Goal: Task Accomplishment & Management: Complete application form

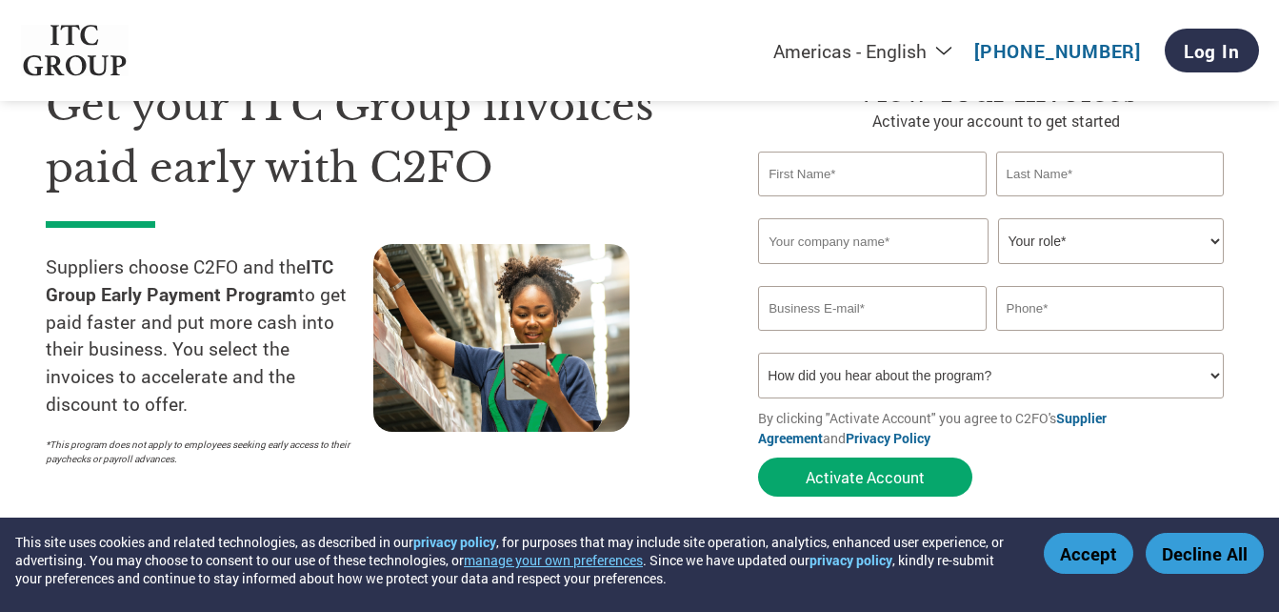
drag, startPoint x: 0, startPoint y: 0, endPoint x: 795, endPoint y: 183, distance: 816.2
click at [795, 183] on input "text" at bounding box center [872, 173] width 228 height 45
click at [660, 171] on h1 "Get your ITC Group invoices paid early with C2FO" at bounding box center [373, 136] width 655 height 123
click at [821, 187] on input "text" at bounding box center [872, 173] width 228 height 45
type input "Smita"
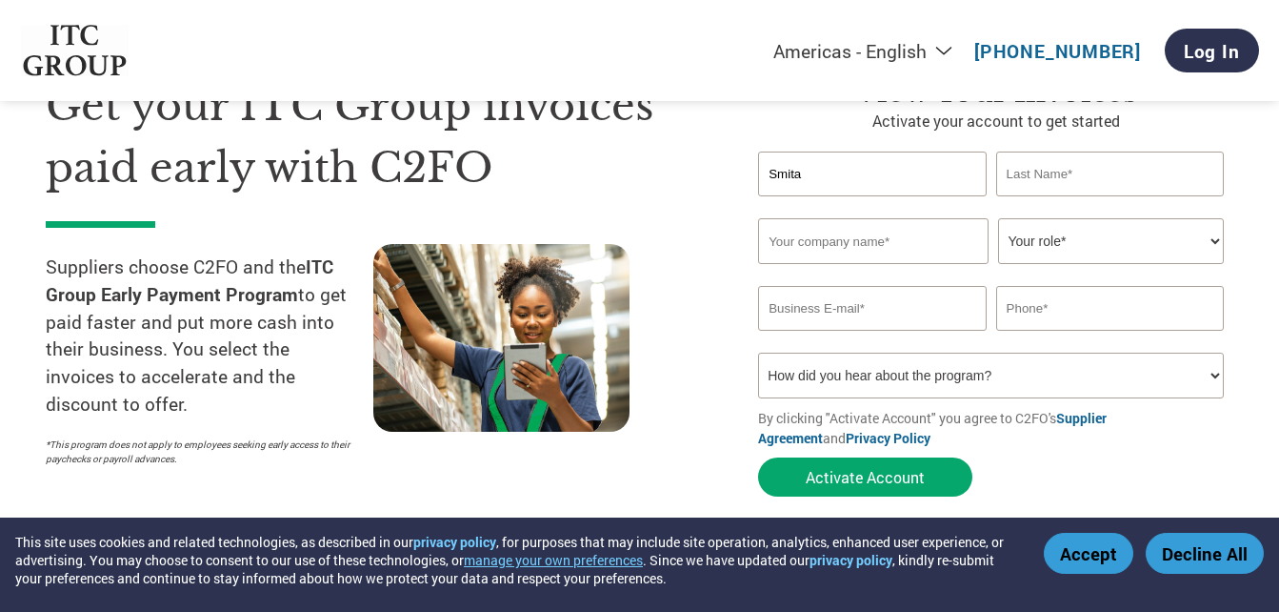
click at [1051, 162] on input "text" at bounding box center [1110, 173] width 228 height 45
type input "L"
type input "[PERSON_NAME]"
click at [840, 218] on input "text" at bounding box center [873, 241] width 231 height 46
type input "Gokelp HR Services Private Limited"
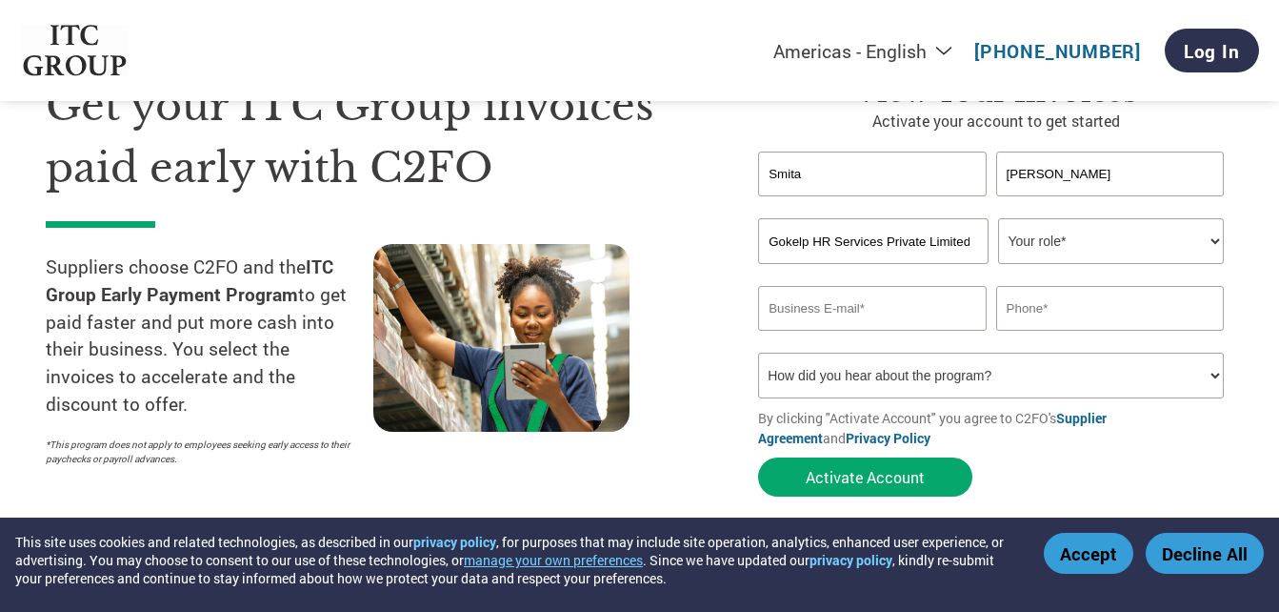
type input "[EMAIL_ADDRESS][DOMAIN_NAME]"
click at [1110, 310] on input "09113509435" at bounding box center [1110, 308] width 228 height 45
type input "0"
click at [1100, 248] on select "Your role* CFO Controller Credit Manager Finance Director Treasurer CEO Preside…" at bounding box center [1111, 241] width 226 height 46
select select "CEO"
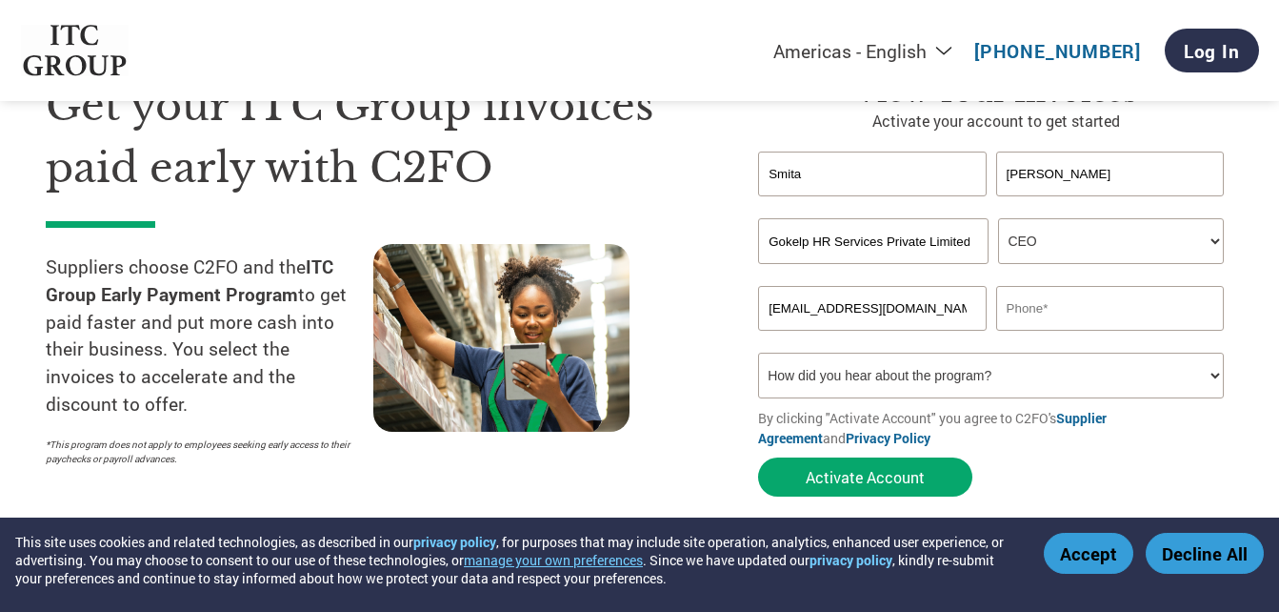
click at [998, 218] on select "Your role* CFO Controller Credit Manager Finance Director Treasurer CEO Preside…" at bounding box center [1111, 241] width 226 height 46
click at [1044, 305] on input "text" at bounding box center [1110, 308] width 228 height 45
click at [860, 360] on select "How did you hear about the program? Received a letter Email Social Media Online…" at bounding box center [991, 375] width 466 height 46
click at [701, 251] on div at bounding box center [537, 359] width 328 height 231
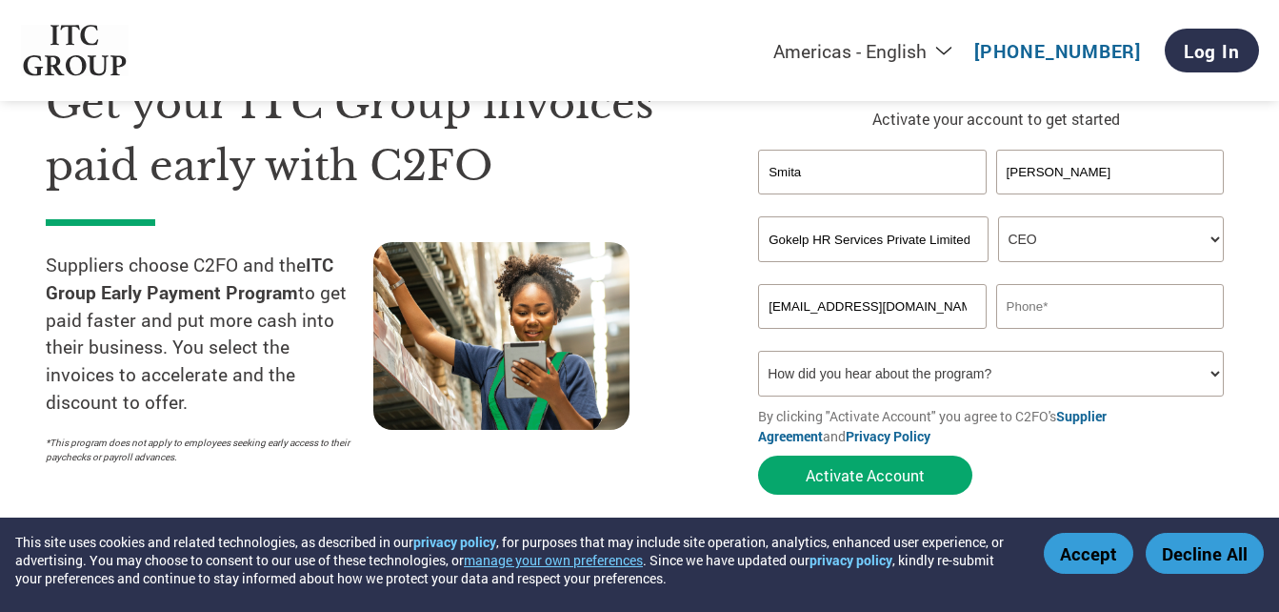
click at [850, 372] on select "How did you hear about the program? Received a letter Email Social Media Online…" at bounding box center [991, 374] width 466 height 46
click at [733, 217] on div "View Your Invoices Activate your account to get started [PERSON_NAME] Invalid f…" at bounding box center [982, 288] width 504 height 431
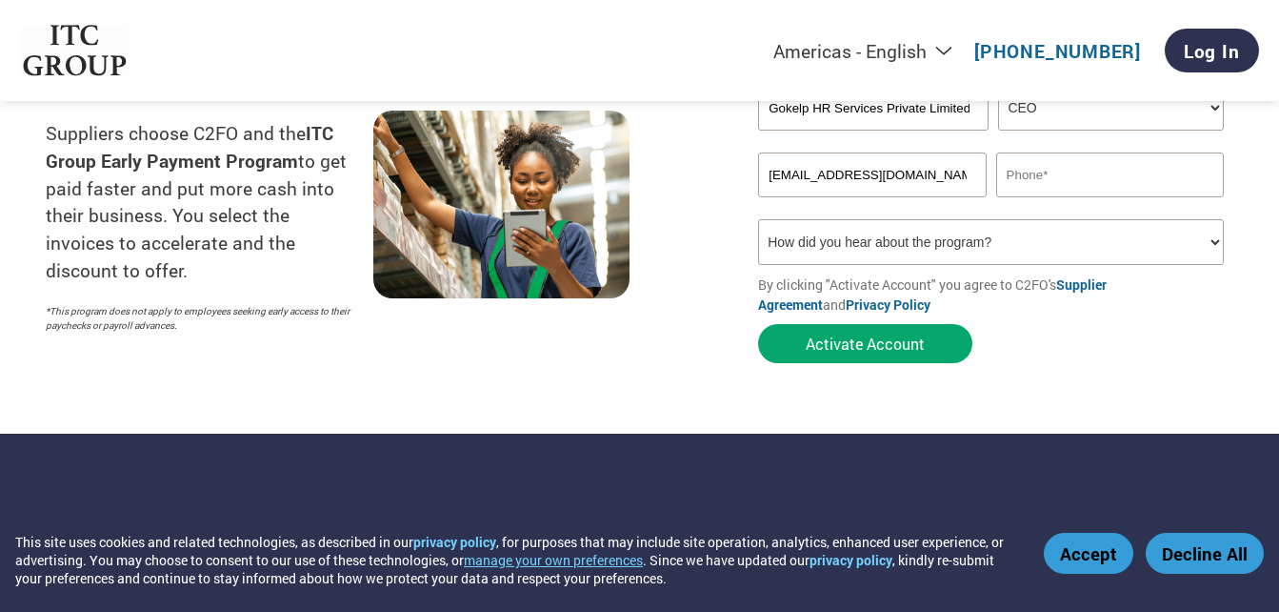
scroll to position [242, 0]
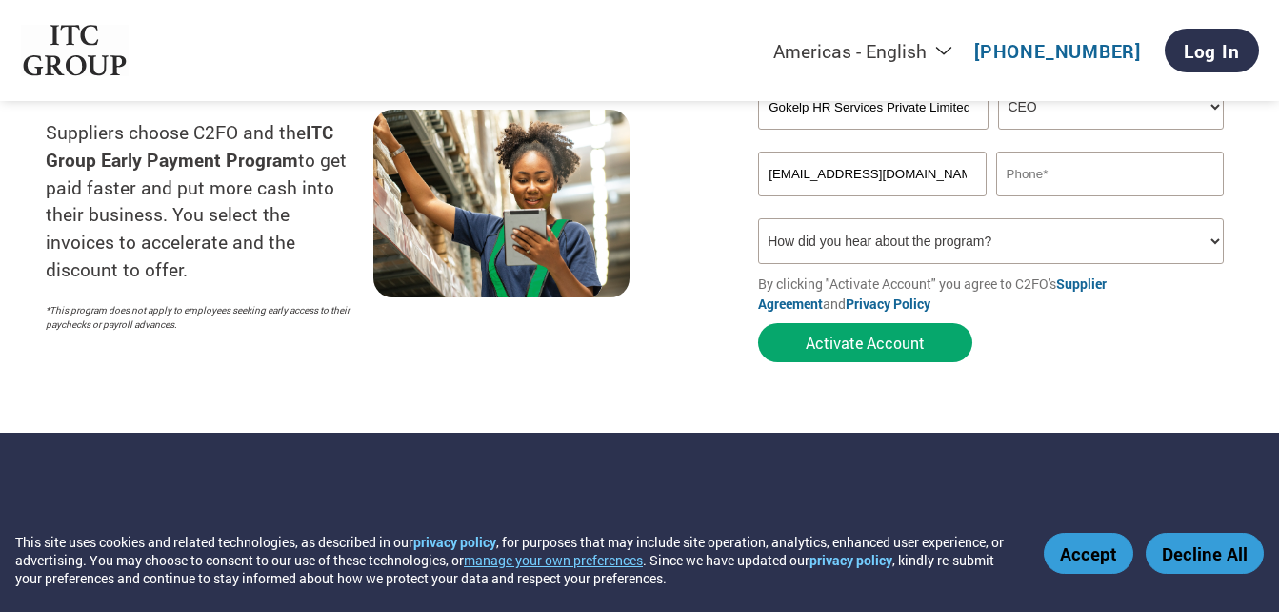
click at [862, 241] on select "How did you hear about the program? Received a letter Email Social Media Online…" at bounding box center [991, 241] width 466 height 46
select select "Email"
click at [758, 218] on select "How did you hear about the program? Received a letter Email Social Media Online…" at bounding box center [991, 241] width 466 height 46
click at [1003, 169] on input "text" at bounding box center [1110, 173] width 228 height 45
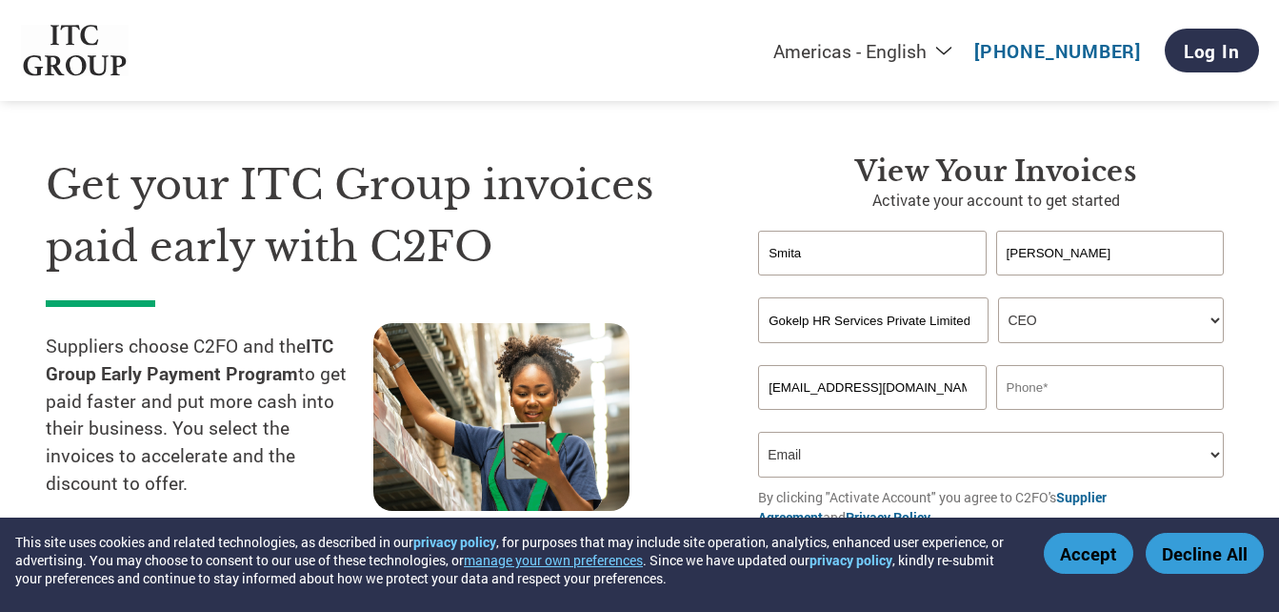
scroll to position [28, 0]
click at [1015, 394] on input "text" at bounding box center [1110, 388] width 228 height 45
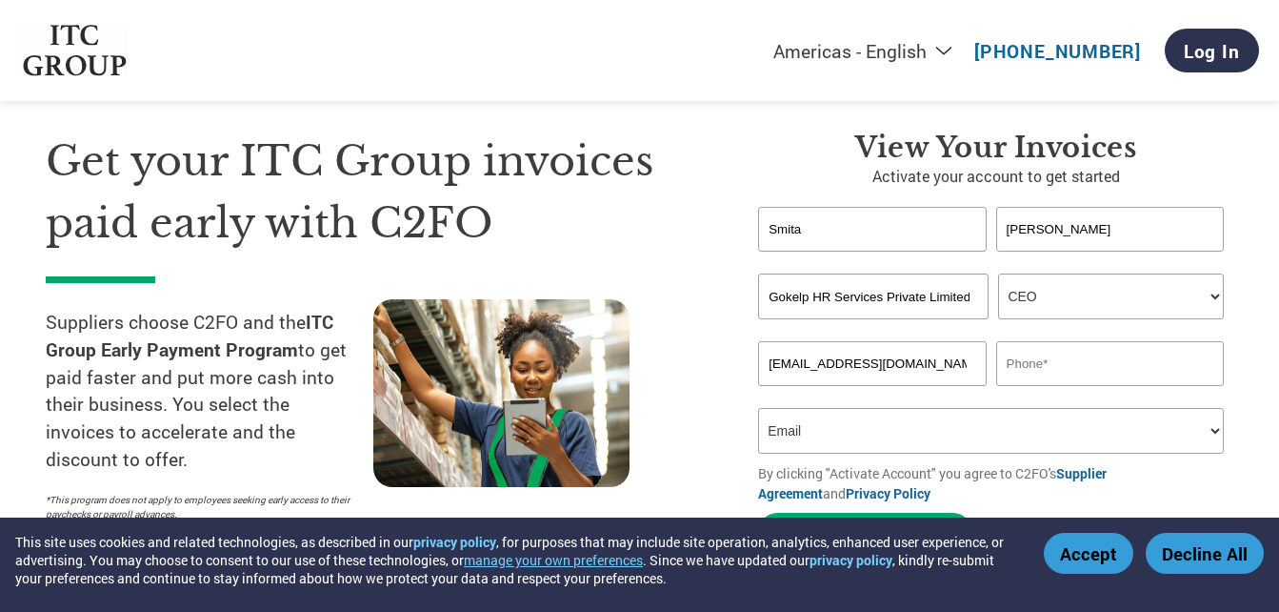
scroll to position [53, 0]
click at [909, 360] on input "[EMAIL_ADDRESS][DOMAIN_NAME]" at bounding box center [872, 362] width 228 height 45
type input "A"
type input "[EMAIL_ADDRESS][DOMAIN_NAME]"
type input "95000126592"
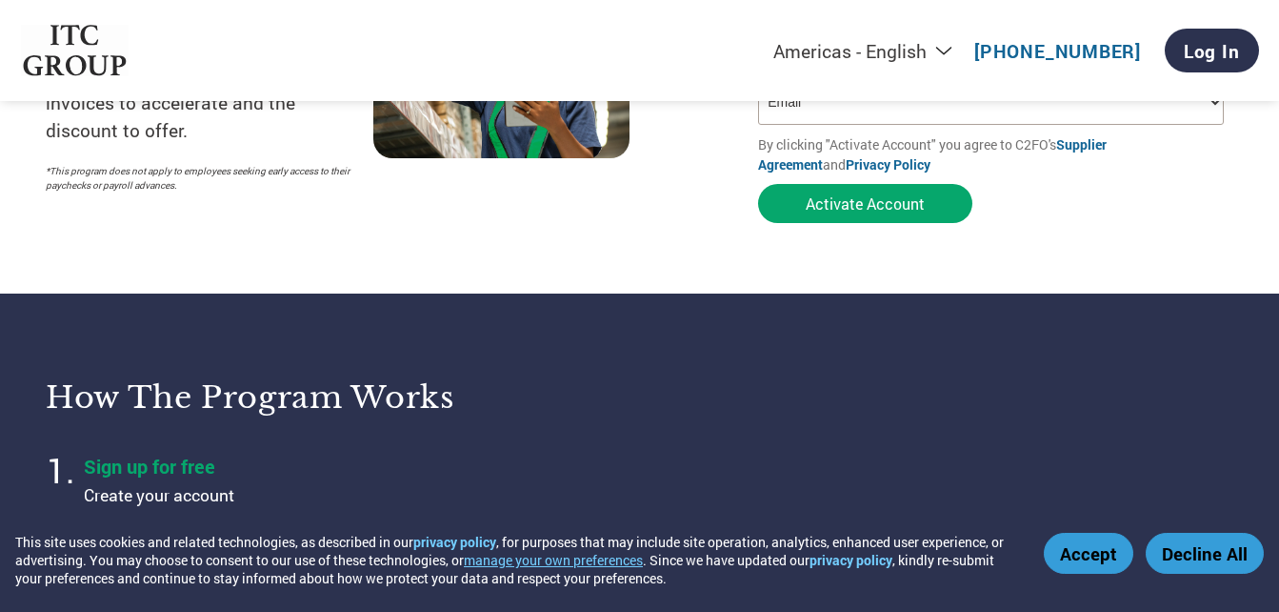
scroll to position [445, 0]
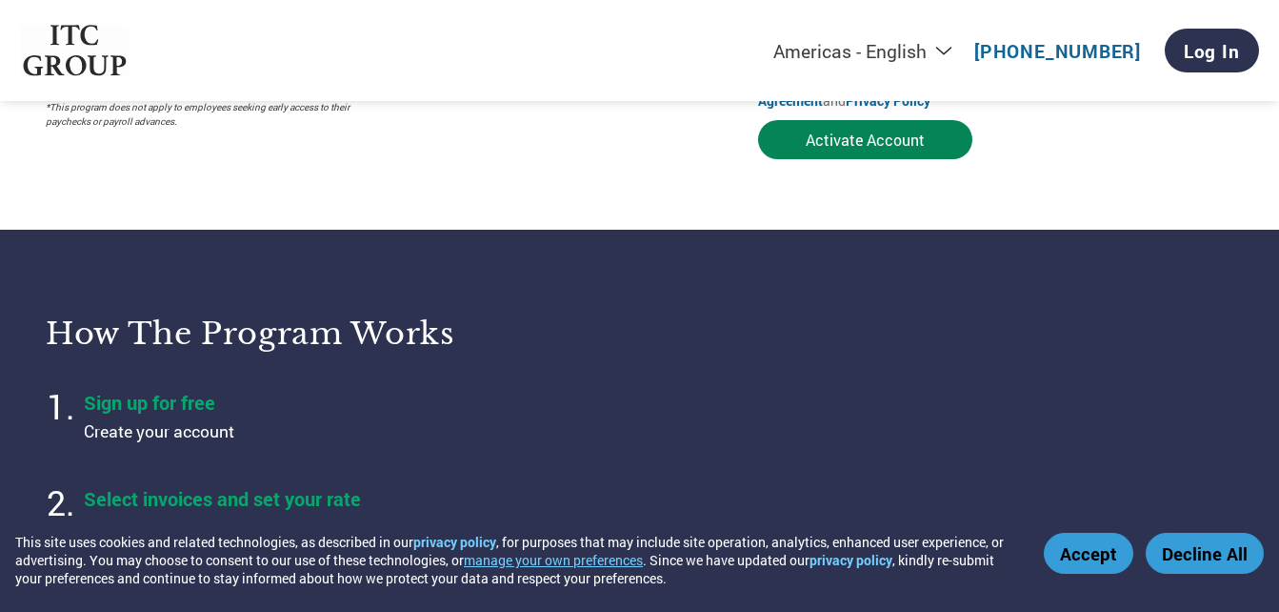
click at [899, 136] on button "Activate Account" at bounding box center [865, 139] width 214 height 39
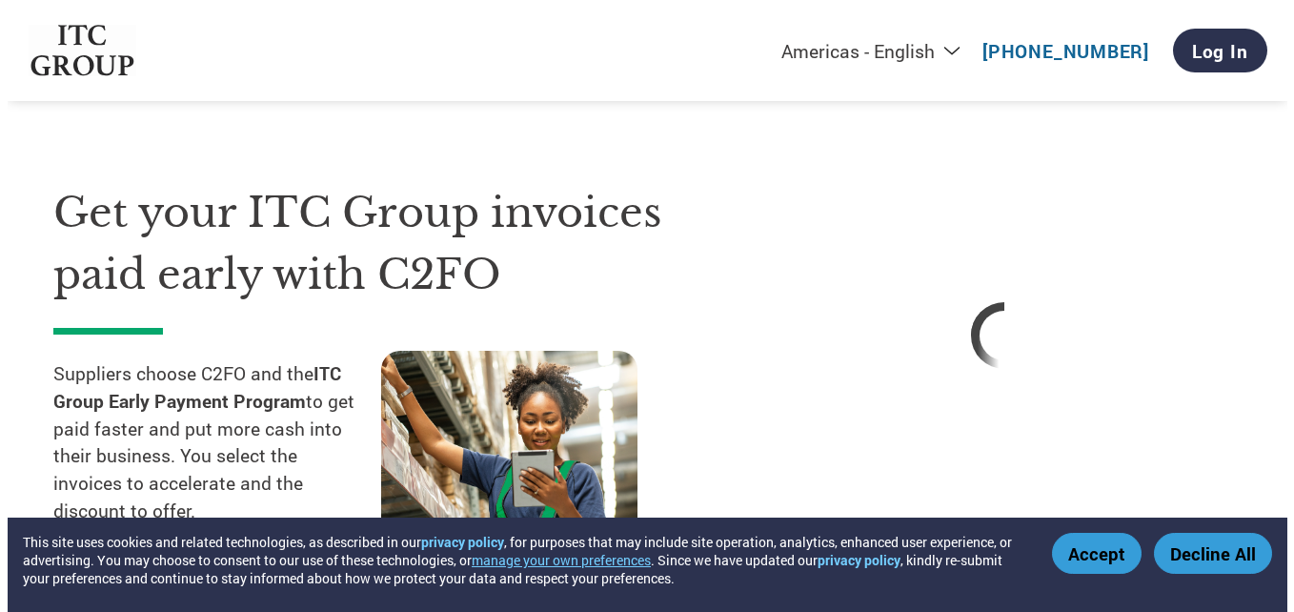
scroll to position [0, 0]
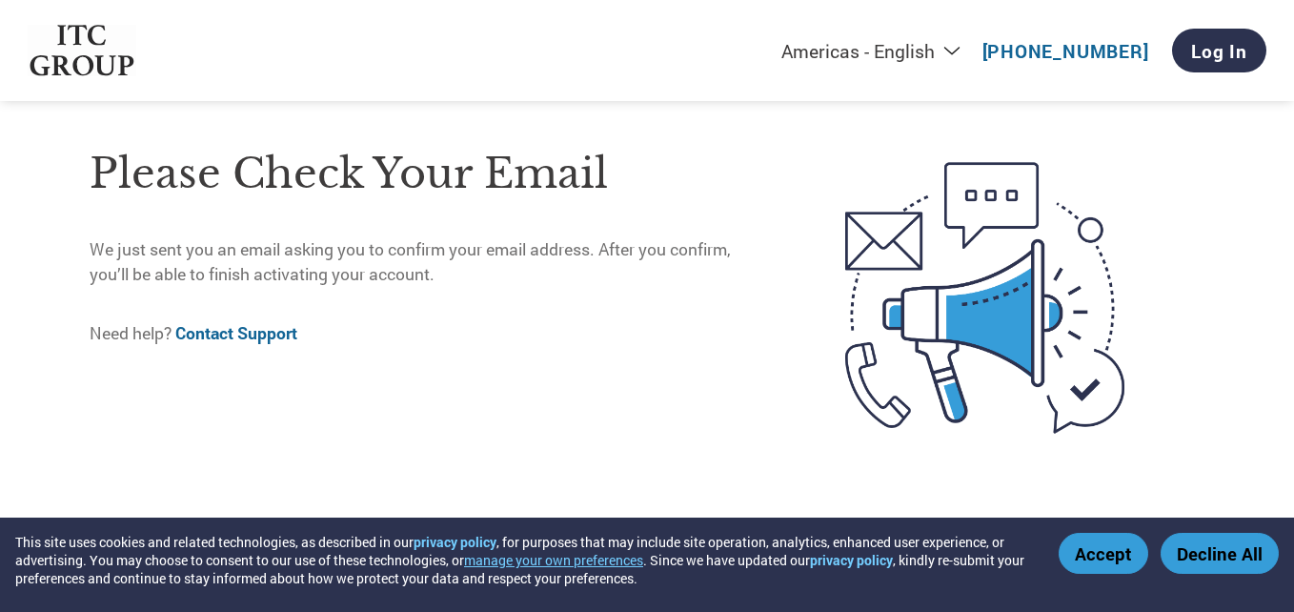
click at [461, 246] on p "We just sent you an email asking you to confirm your email address. After you c…" at bounding box center [427, 262] width 675 height 50
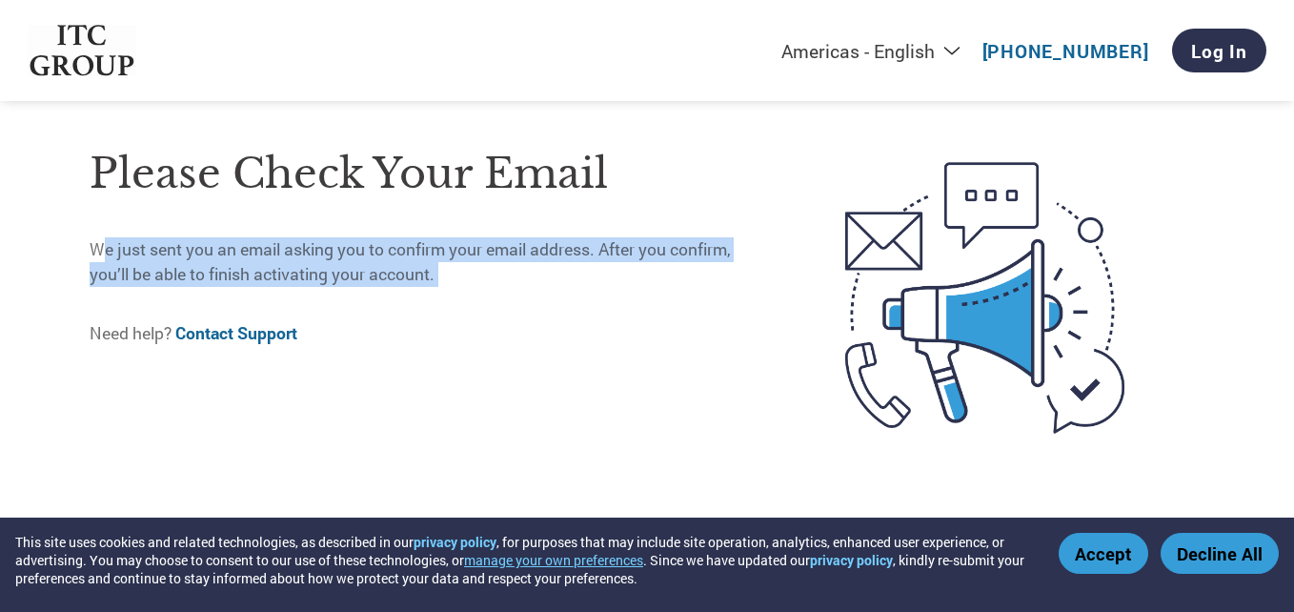
click at [461, 246] on p "We just sent you an email asking you to confirm your email address. After you c…" at bounding box center [427, 262] width 675 height 50
drag, startPoint x: 461, startPoint y: 246, endPoint x: 428, endPoint y: 290, distance: 55.1
click at [428, 290] on div "Please check your email We just sent you an email asking you to confirm your em…" at bounding box center [427, 297] width 675 height 339
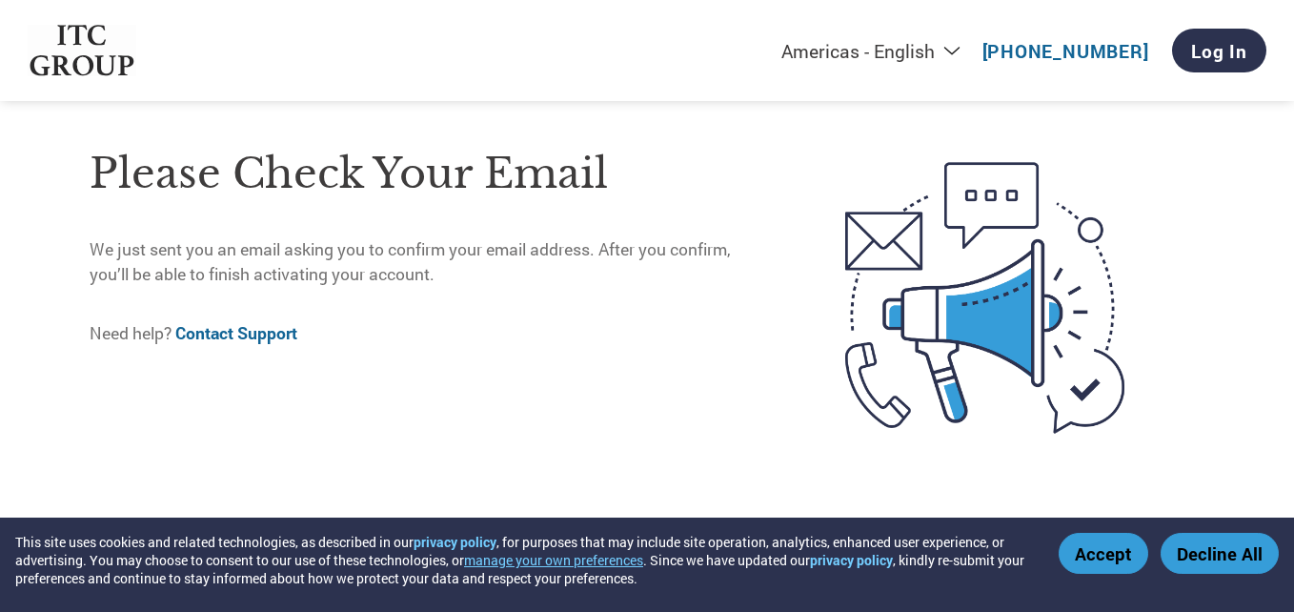
click at [373, 248] on p "We just sent you an email asking you to confirm your email address. After you c…" at bounding box center [427, 262] width 675 height 50
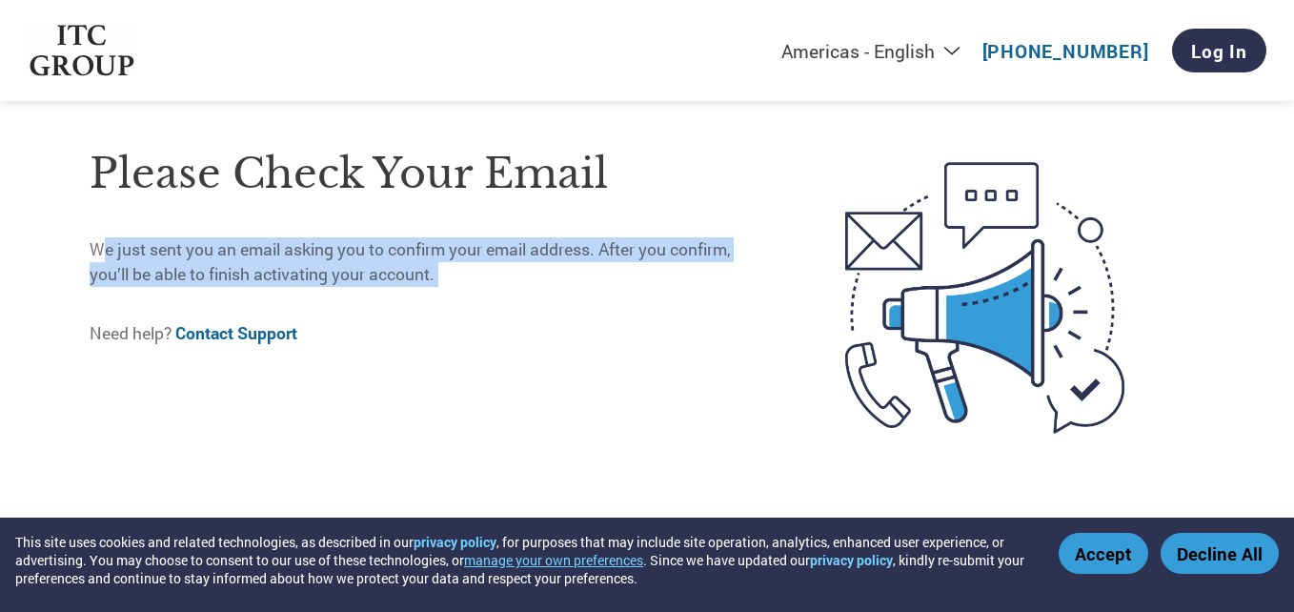
click at [373, 248] on p "We just sent you an email asking you to confirm your email address. After you c…" at bounding box center [427, 262] width 675 height 50
drag, startPoint x: 373, startPoint y: 248, endPoint x: 433, endPoint y: 297, distance: 77.8
click at [433, 297] on div "Please check your email We just sent you an email asking you to confirm your em…" at bounding box center [427, 297] width 675 height 339
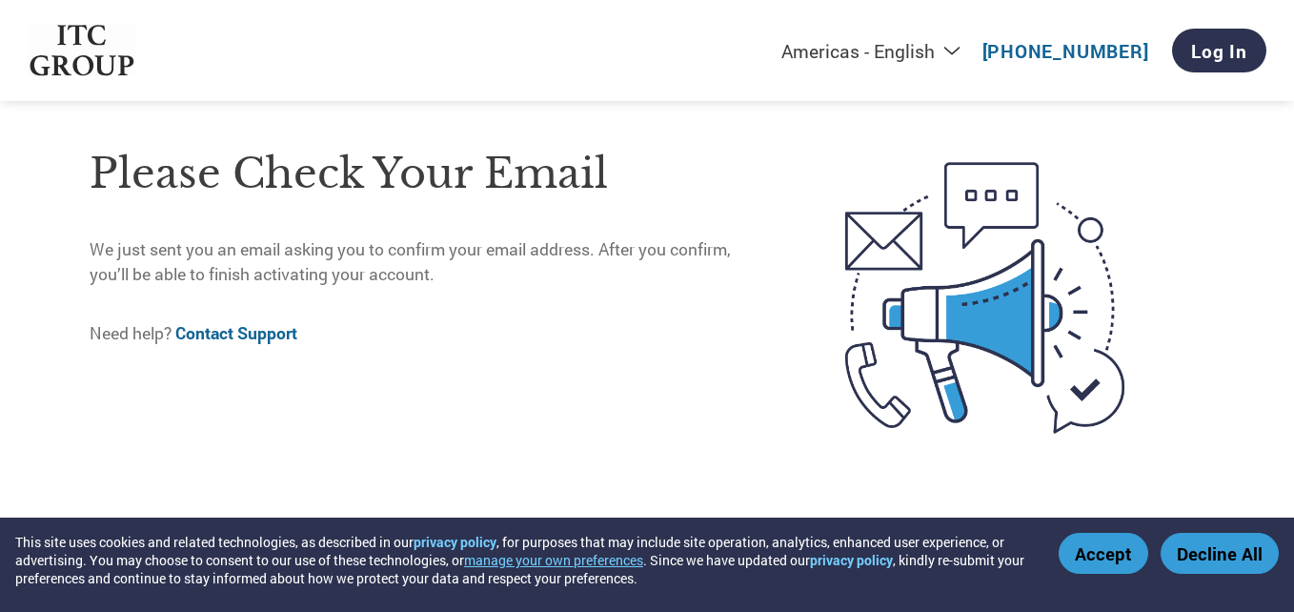
click at [373, 259] on p "We just sent you an email asking you to confirm your email address. After you c…" at bounding box center [427, 262] width 675 height 50
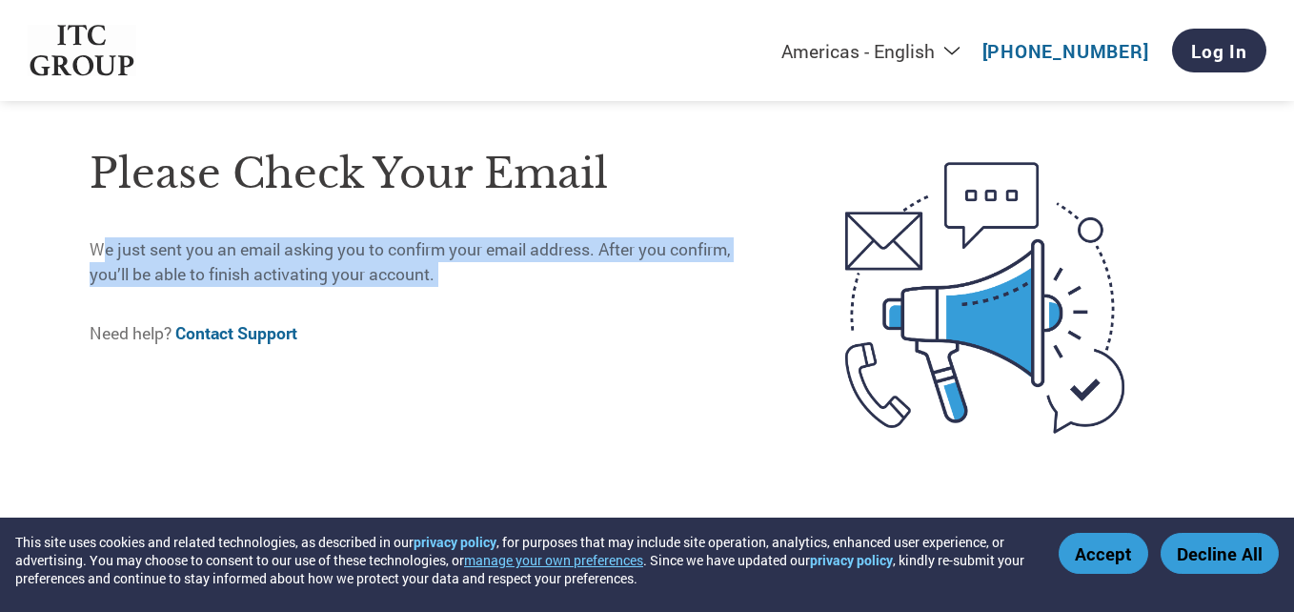
click at [373, 259] on p "We just sent you an email asking you to confirm your email address. After you c…" at bounding box center [427, 262] width 675 height 50
drag, startPoint x: 373, startPoint y: 259, endPoint x: 379, endPoint y: 302, distance: 43.2
click at [379, 302] on div "Please check your email We just sent you an email asking you to confirm your em…" at bounding box center [427, 297] width 675 height 339
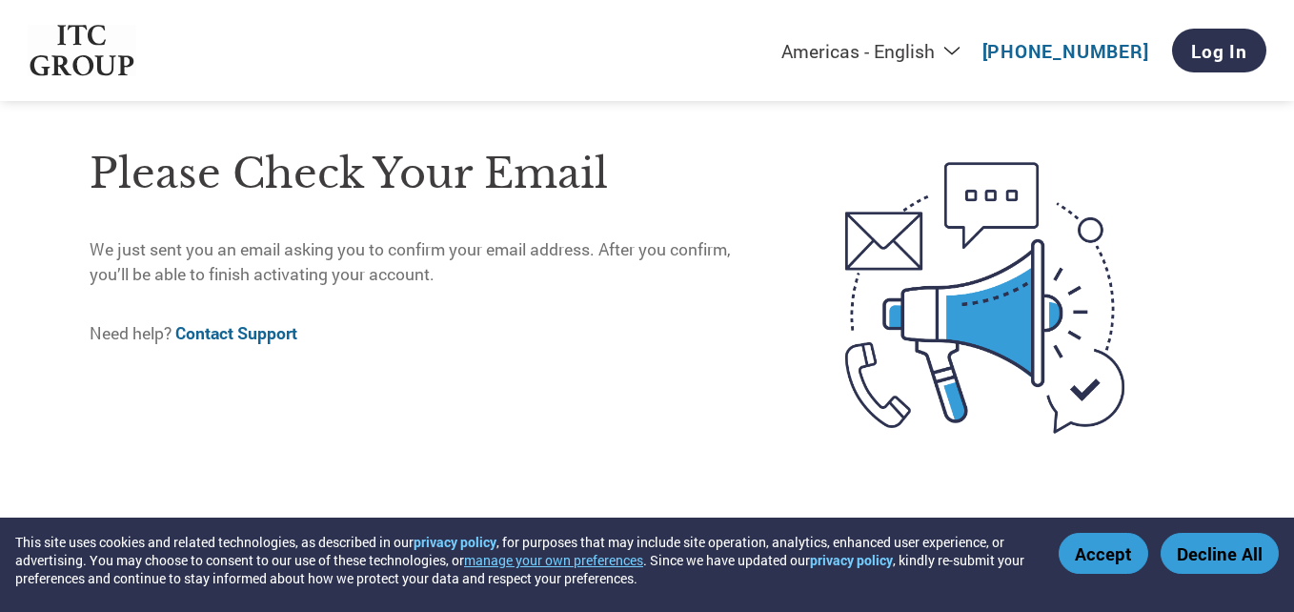
click at [336, 251] on p "We just sent you an email asking you to confirm your email address. After you c…" at bounding box center [427, 262] width 675 height 50
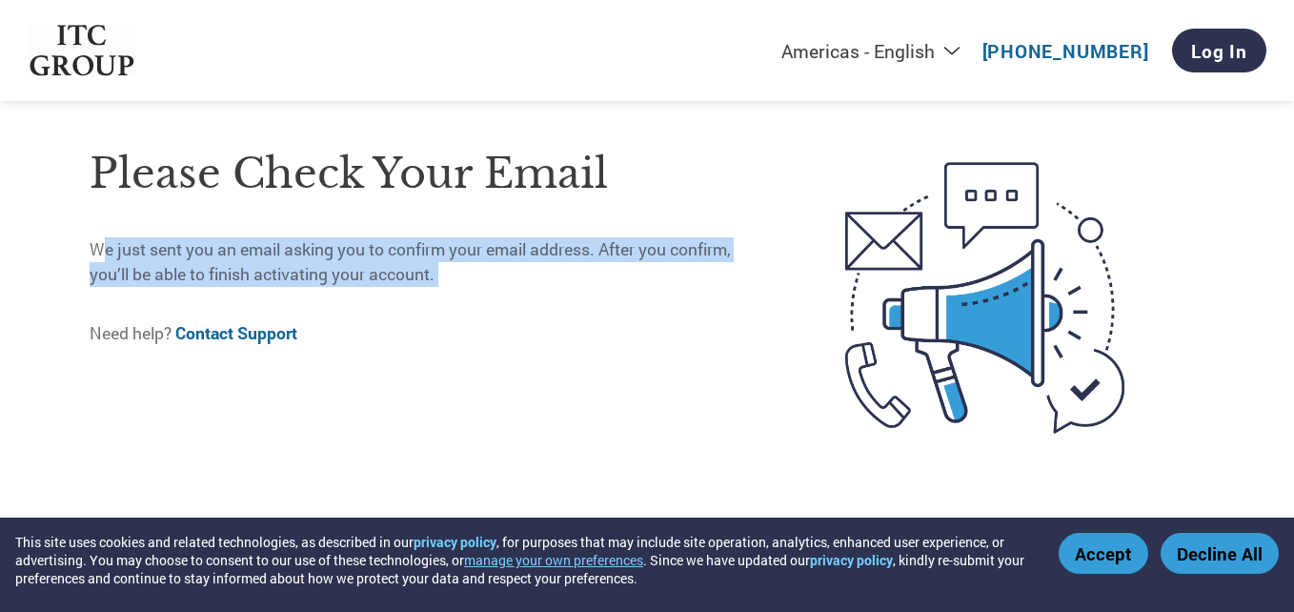
click at [336, 251] on p "We just sent you an email asking you to confirm your email address. After you c…" at bounding box center [427, 262] width 675 height 50
drag, startPoint x: 336, startPoint y: 251, endPoint x: 391, endPoint y: 282, distance: 62.3
click at [391, 282] on p "We just sent you an email asking you to confirm your email address. After you c…" at bounding box center [427, 262] width 675 height 50
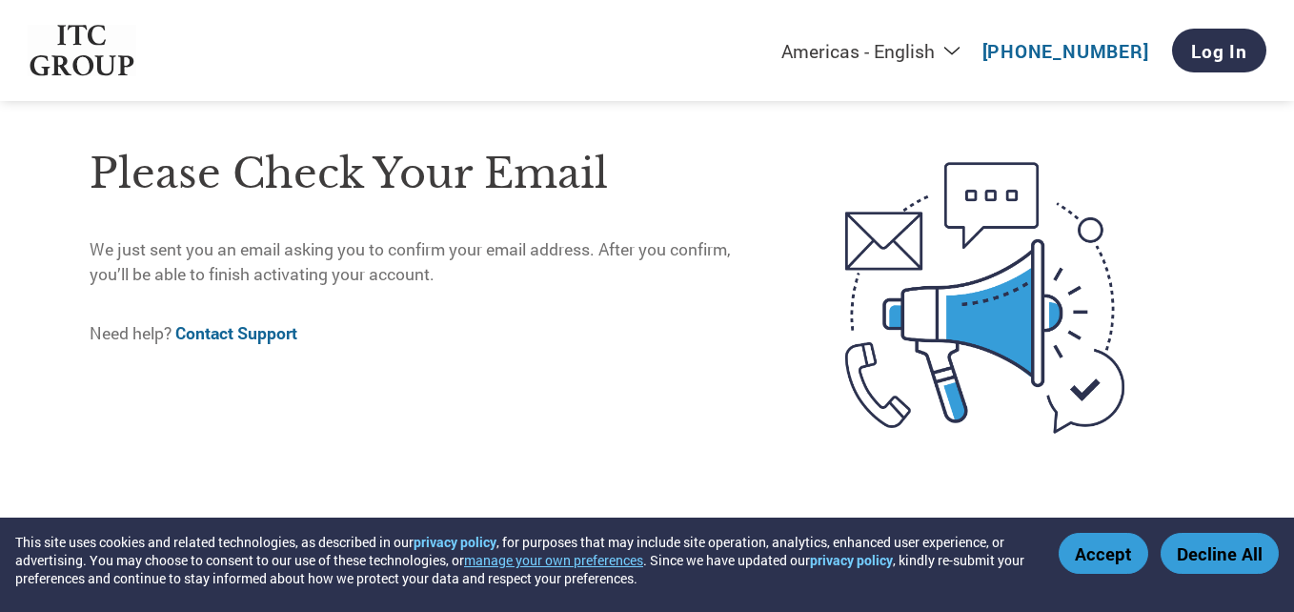
click at [391, 254] on p "We just sent you an email asking you to confirm your email address. After you c…" at bounding box center [427, 262] width 675 height 50
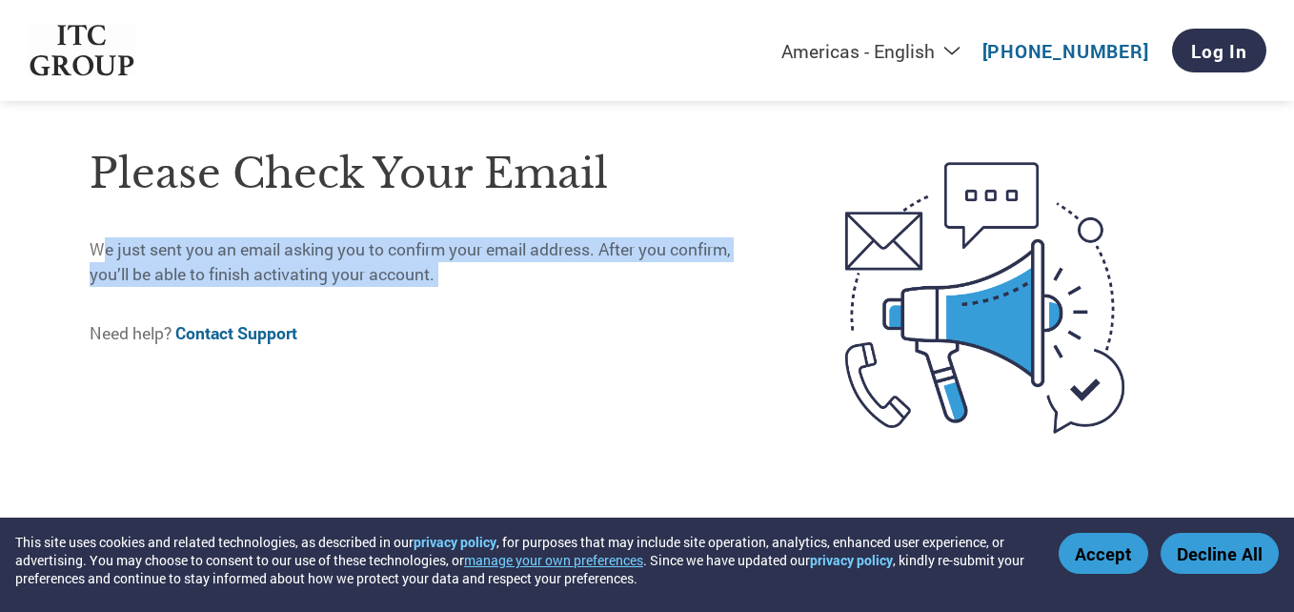
click at [391, 254] on p "We just sent you an email asking you to confirm your email address. After you c…" at bounding box center [427, 262] width 675 height 50
drag, startPoint x: 391, startPoint y: 254, endPoint x: 372, endPoint y: 277, distance: 29.2
click at [372, 277] on p "We just sent you an email asking you to confirm your email address. After you c…" at bounding box center [427, 262] width 675 height 50
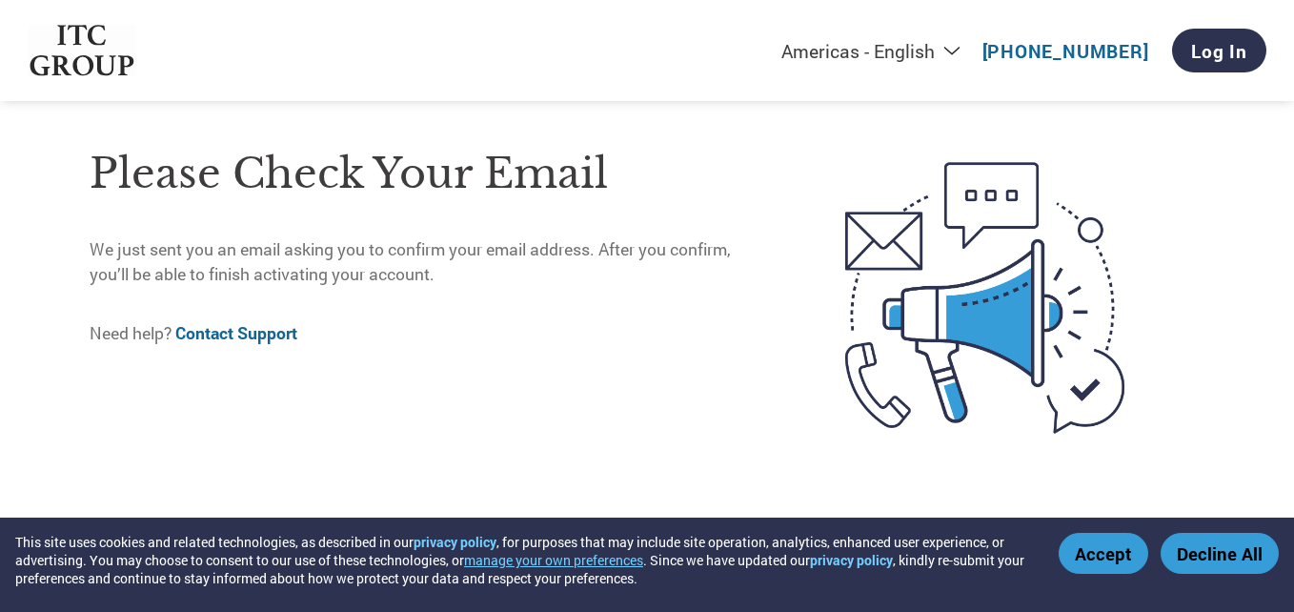
click at [1079, 547] on button "Accept" at bounding box center [1103, 553] width 90 height 41
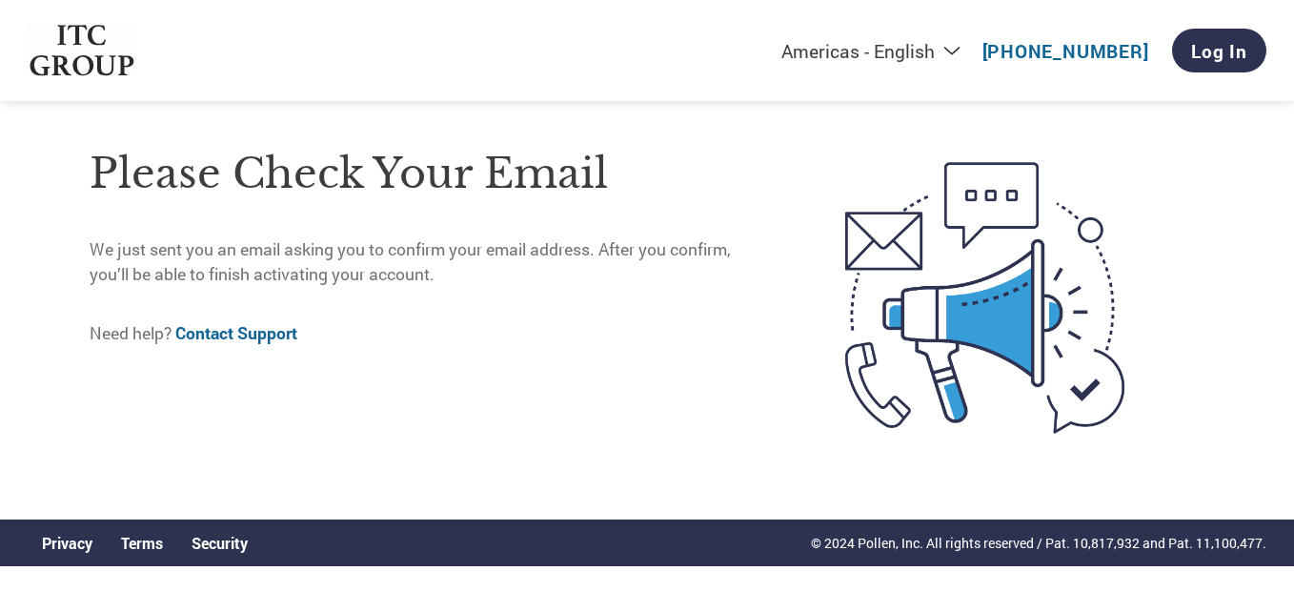
click at [625, 243] on p "We just sent you an email asking you to confirm your email address. After you c…" at bounding box center [427, 262] width 675 height 50
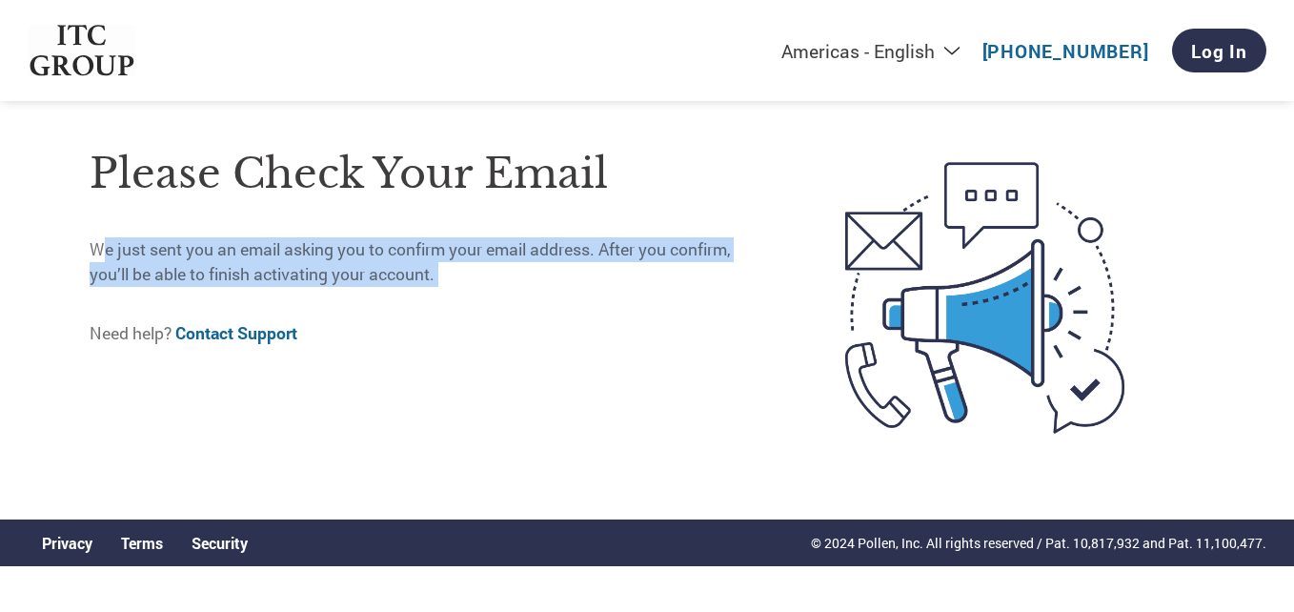
click at [625, 243] on p "We just sent you an email asking you to confirm your email address. After you c…" at bounding box center [427, 262] width 675 height 50
click at [463, 270] on p "We just sent you an email asking you to confirm your email address. After you c…" at bounding box center [427, 262] width 675 height 50
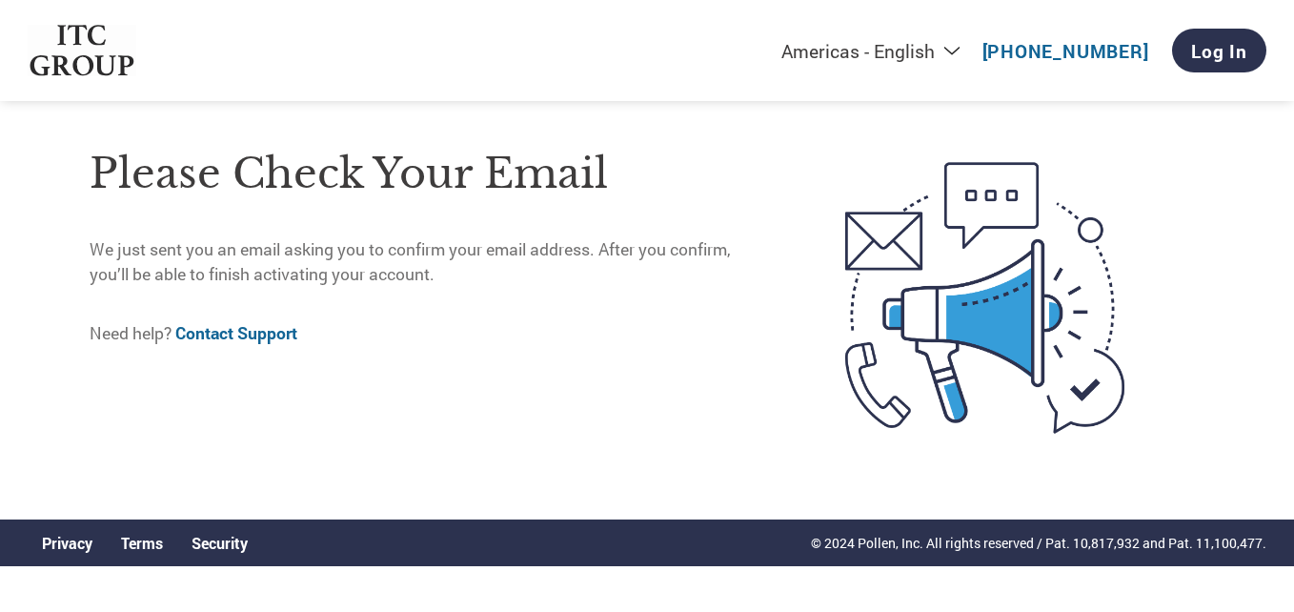
click at [463, 270] on p "We just sent you an email asking you to confirm your email address. After you c…" at bounding box center [427, 262] width 675 height 50
click at [425, 275] on p "We just sent you an email asking you to confirm your email address. After you c…" at bounding box center [427, 262] width 675 height 50
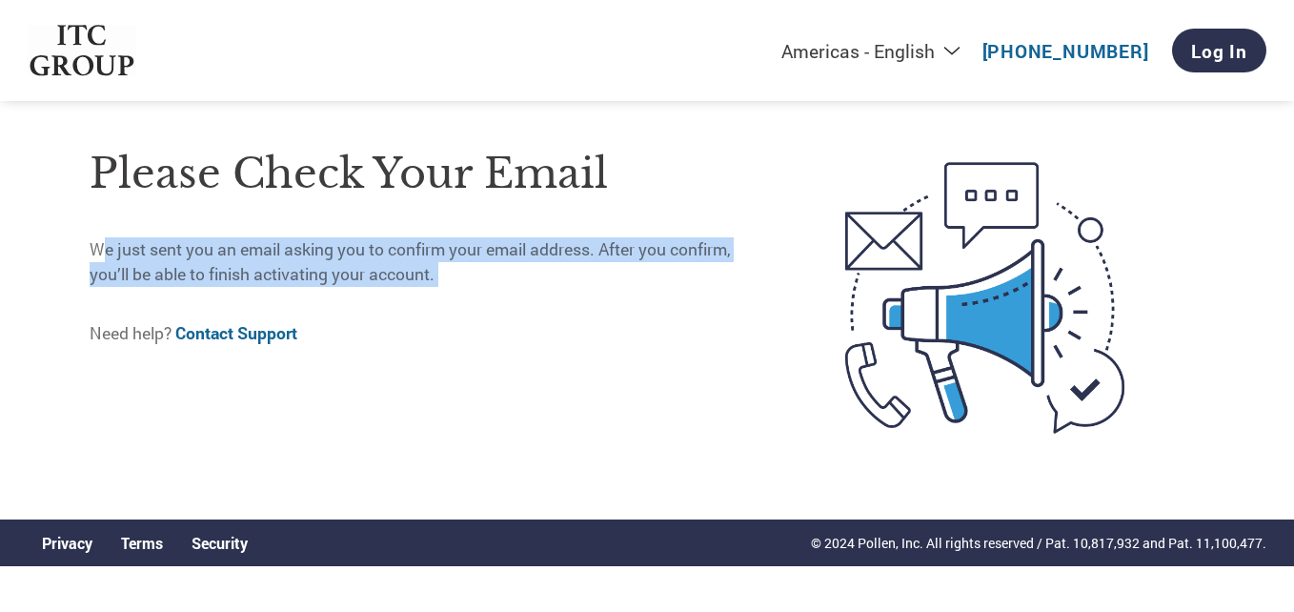
click at [425, 275] on p "We just sent you an email asking you to confirm your email address. After you c…" at bounding box center [427, 262] width 675 height 50
drag, startPoint x: 425, startPoint y: 275, endPoint x: 406, endPoint y: 296, distance: 28.3
click at [406, 296] on div "Please check your email We just sent you an email asking you to confirm your em…" at bounding box center [427, 297] width 675 height 339
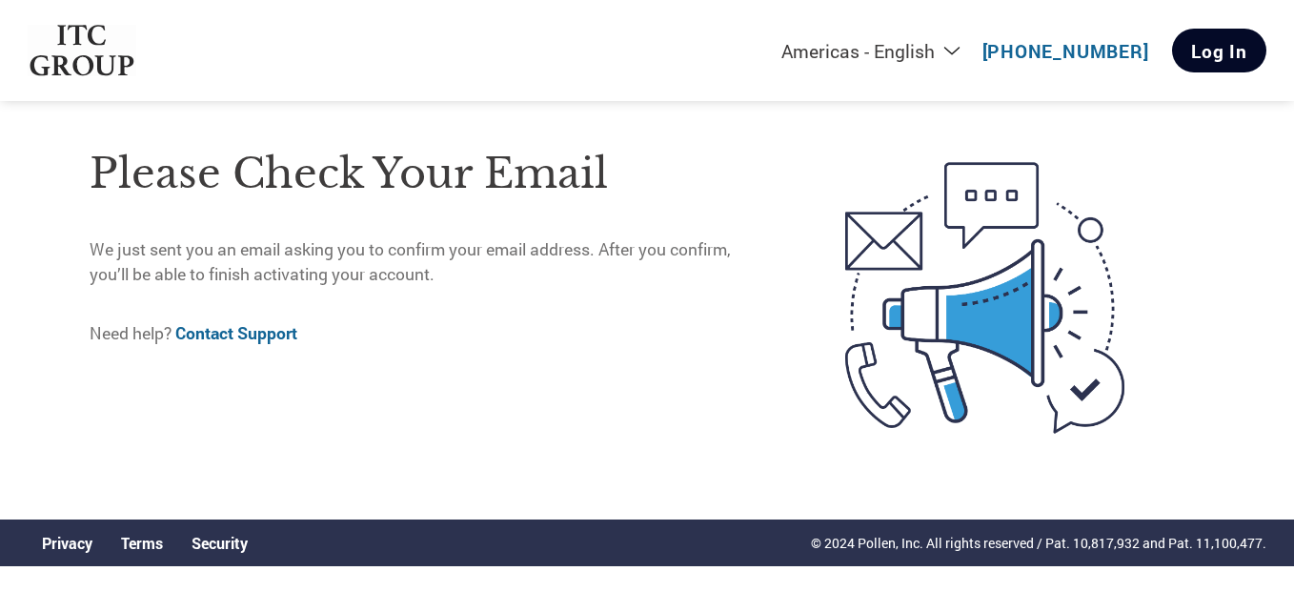
click at [1221, 45] on link "Log In" at bounding box center [1219, 51] width 94 height 44
